Goal: Navigation & Orientation: Understand site structure

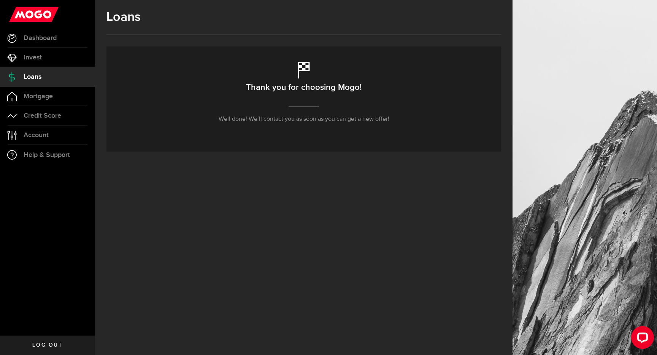
click at [53, 75] on link "Loans" at bounding box center [47, 76] width 95 height 19
click at [53, 38] on span "Dashboard" at bounding box center [40, 38] width 33 height 7
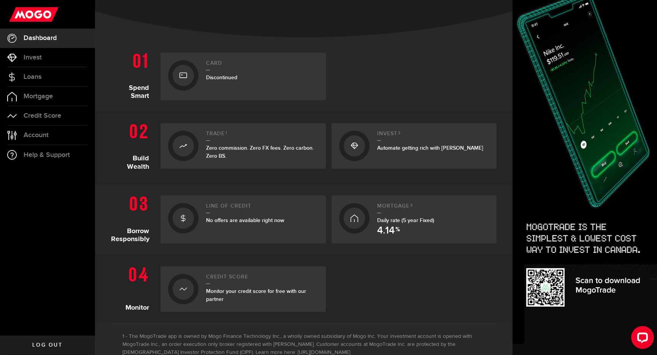
scroll to position [136, 0]
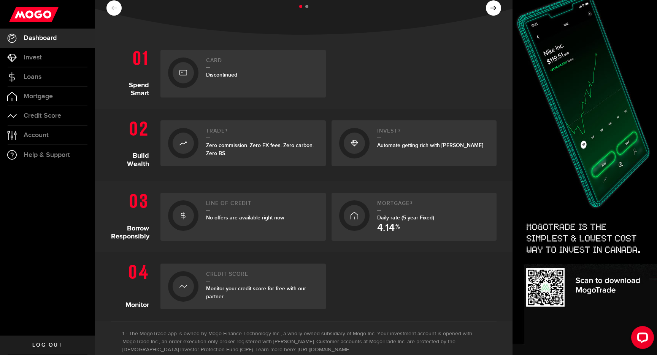
click at [253, 218] on span "No offers are available right now" at bounding box center [245, 217] width 78 height 6
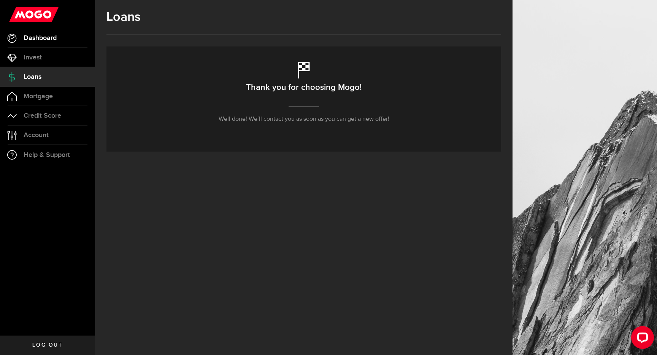
click at [70, 38] on link "Dashboard" at bounding box center [47, 38] width 95 height 19
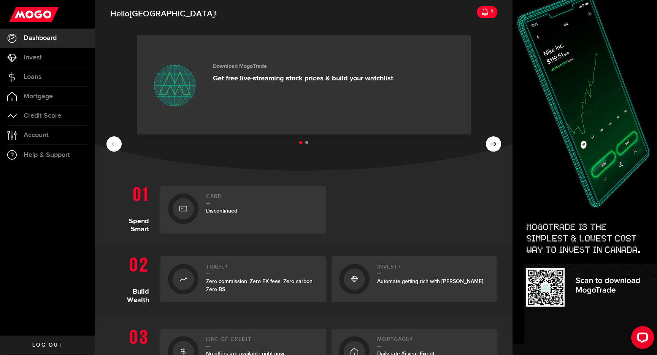
click at [489, 12] on div "1" at bounding box center [491, 12] width 4 height 16
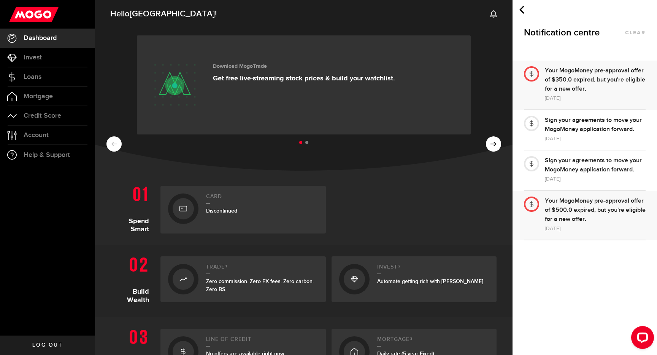
click at [569, 91] on div "Your MogoMoney pre-approval offer of $350.0 expired, but you're eligible for a …" at bounding box center [595, 79] width 101 height 27
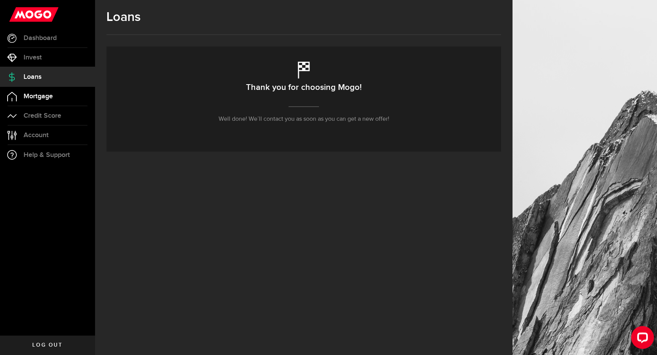
click at [43, 100] on span "Mortgage" at bounding box center [38, 96] width 29 height 7
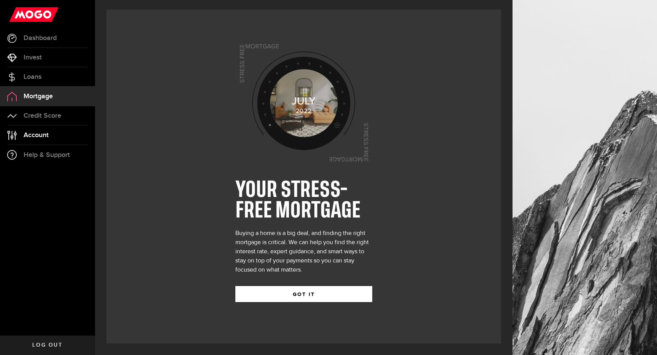
click at [45, 132] on span "Account" at bounding box center [36, 135] width 25 height 7
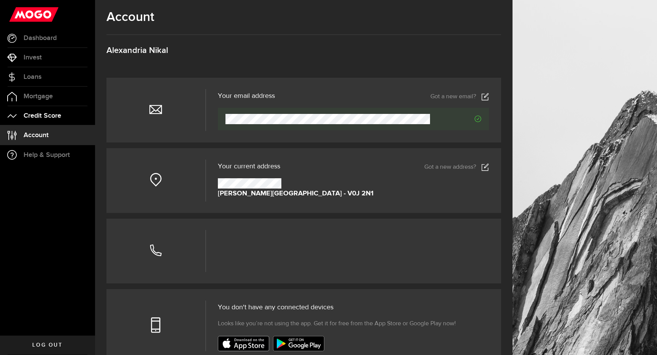
click at [48, 116] on span "Credit Score" at bounding box center [43, 115] width 38 height 7
